Goal: Task Accomplishment & Management: Use online tool/utility

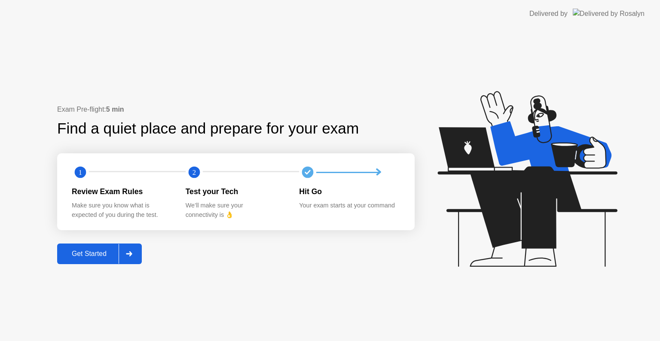
click at [93, 250] on div "Get Started" at bounding box center [89, 254] width 59 height 8
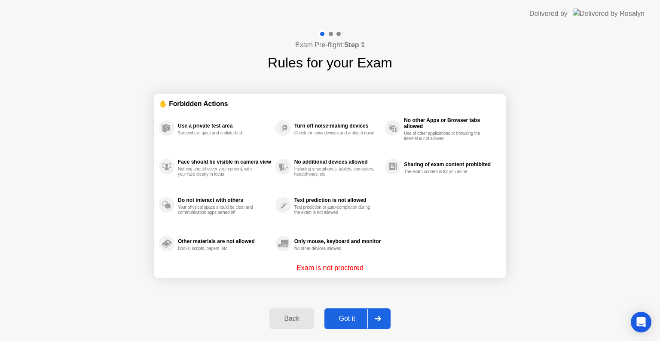
click at [335, 321] on div "Got it" at bounding box center [347, 319] width 40 height 8
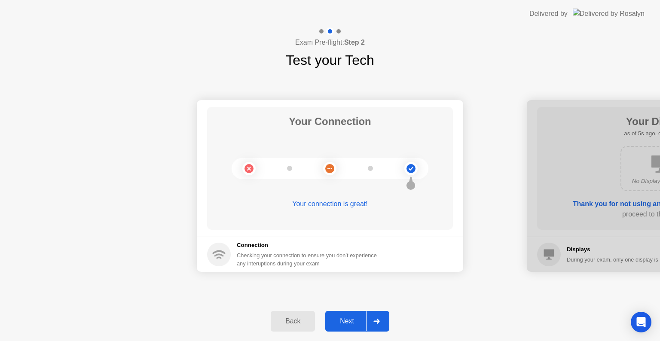
click at [350, 315] on button "Next" at bounding box center [357, 321] width 64 height 21
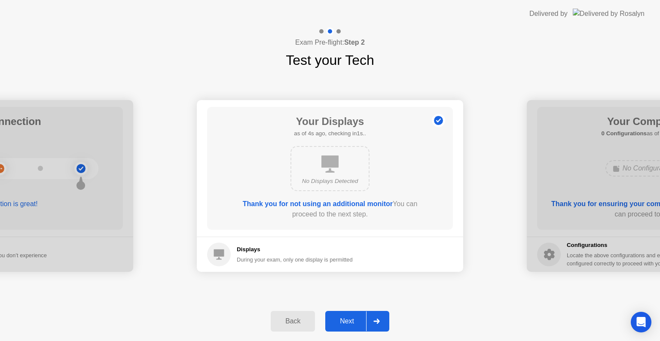
click at [350, 324] on div "Next" at bounding box center [347, 321] width 38 height 8
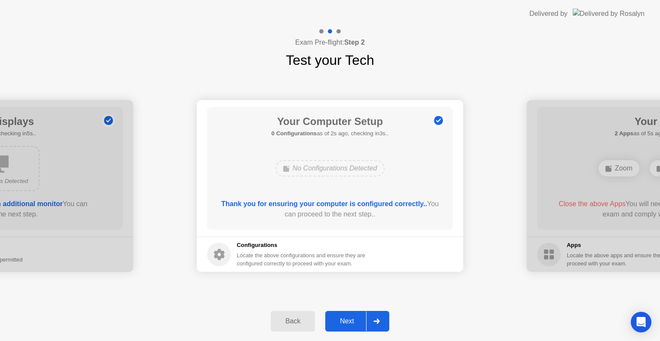
click at [349, 325] on div "Next" at bounding box center [347, 321] width 38 height 8
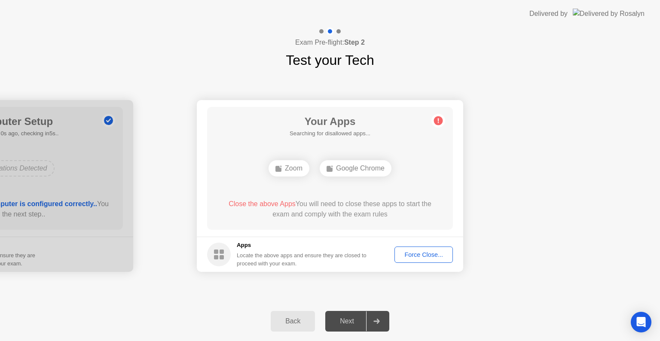
click at [414, 253] on div "Force Close..." at bounding box center [423, 254] width 52 height 7
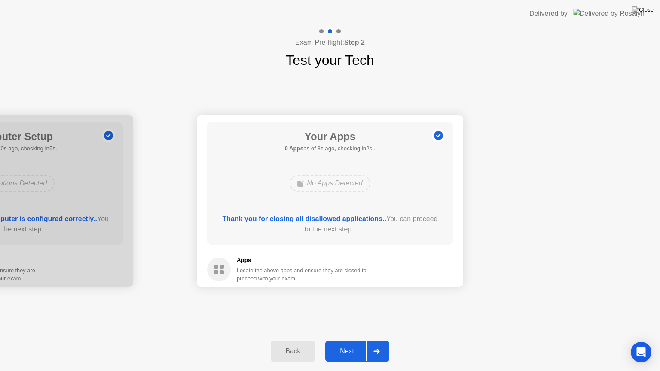
click at [353, 341] on div "Next" at bounding box center [347, 351] width 38 height 8
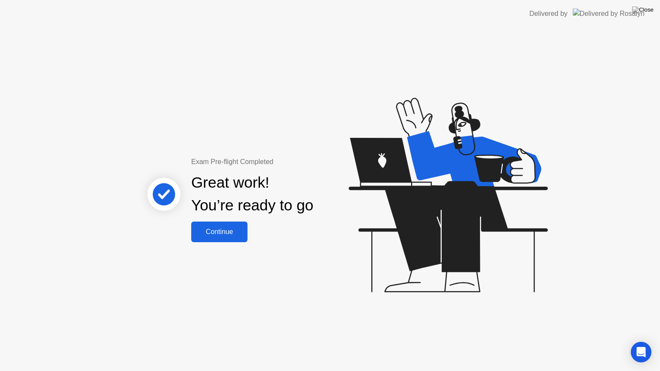
click at [214, 232] on div "Continue" at bounding box center [219, 232] width 51 height 8
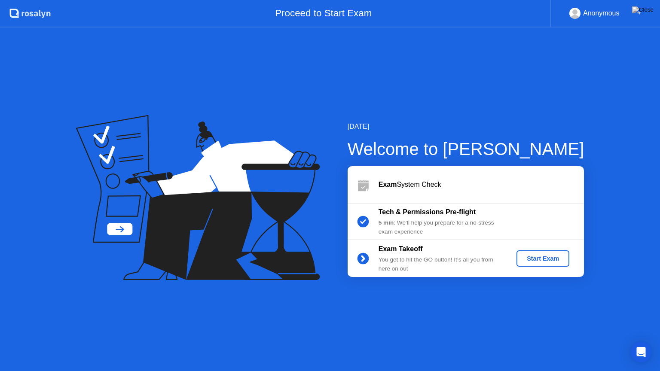
click at [538, 265] on button "Start Exam" at bounding box center [542, 258] width 53 height 16
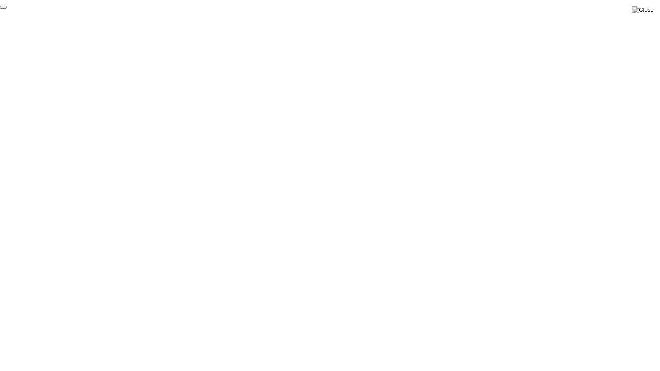
click div "End Proctoring Session"
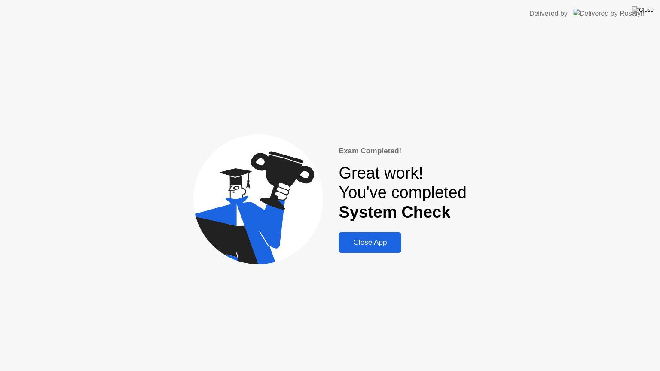
click at [376, 243] on div "Close App" at bounding box center [370, 242] width 58 height 9
